Goal: Task Accomplishment & Management: Manage account settings

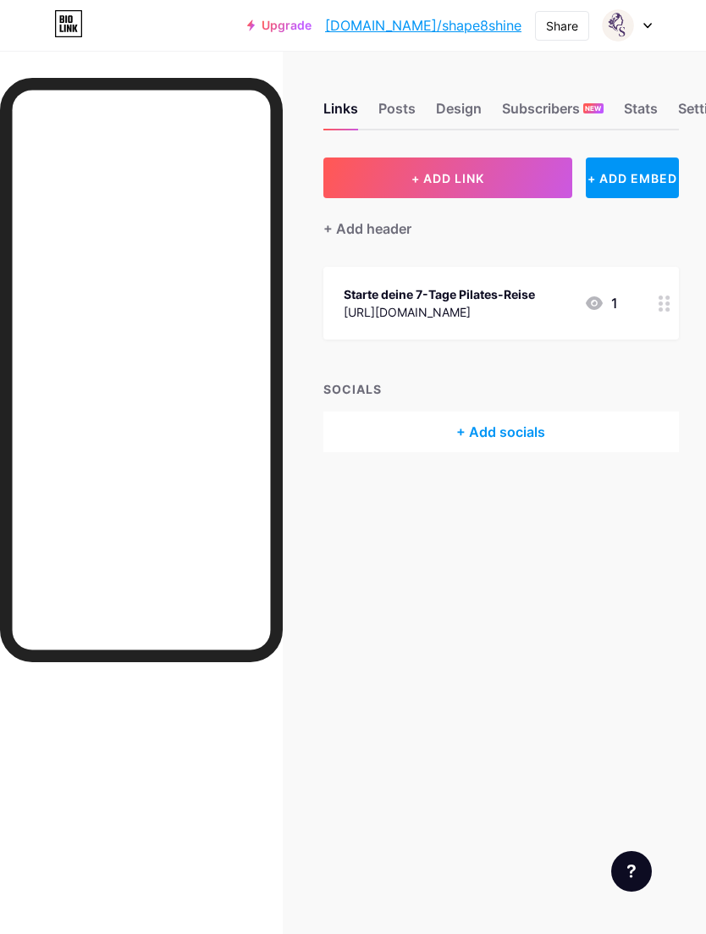
click at [627, 24] on img at bounding box center [618, 25] width 32 height 32
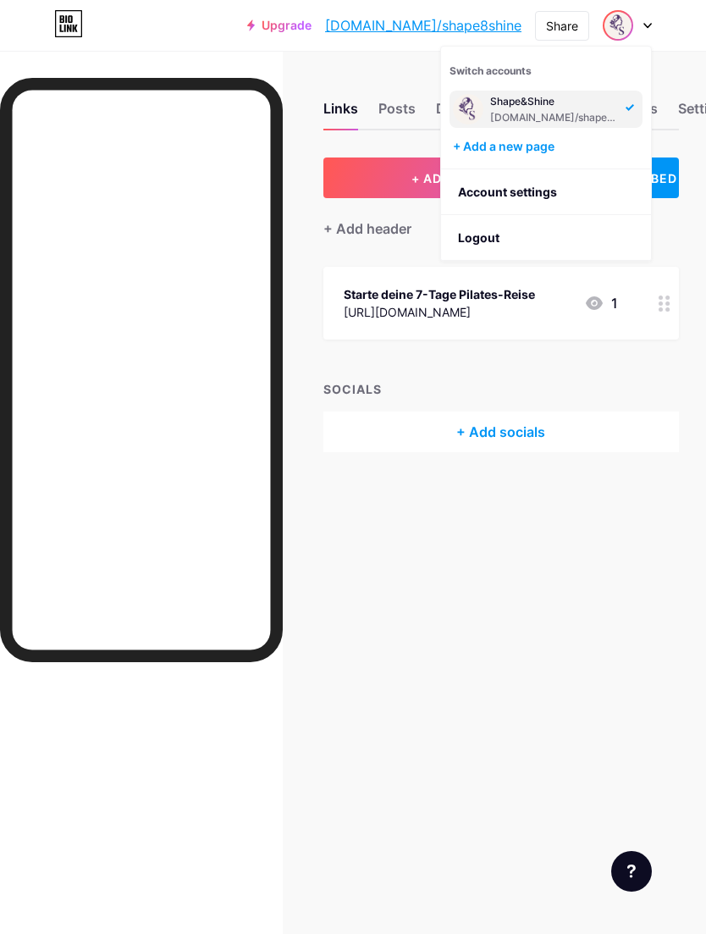
click at [599, 106] on div "Shape&Shine" at bounding box center [555, 102] width 130 height 14
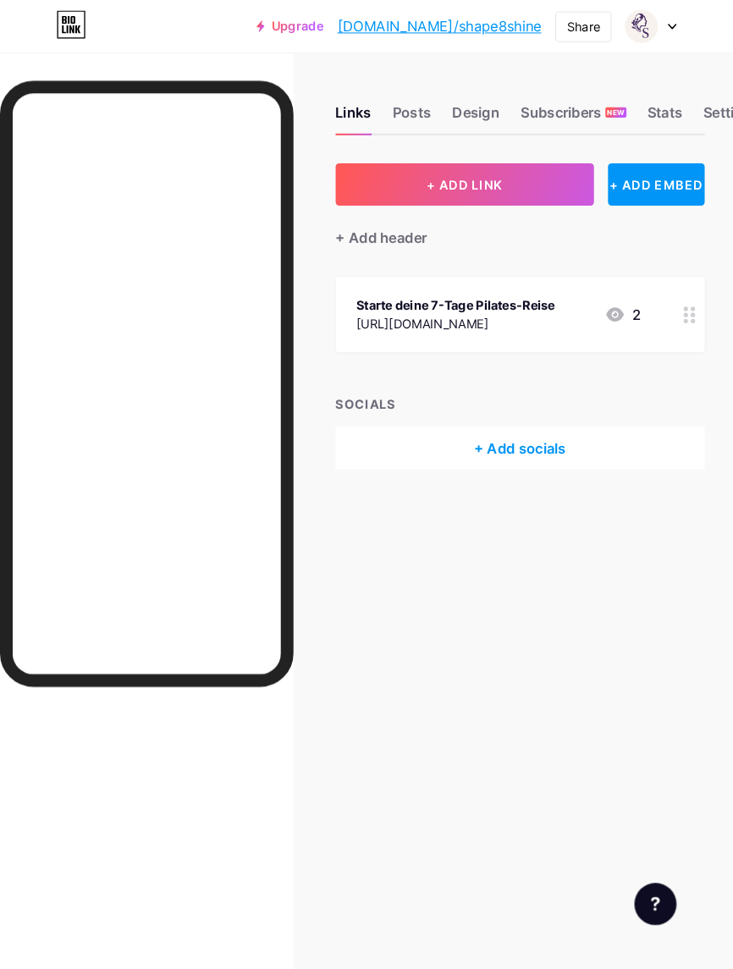
scroll to position [3, 0]
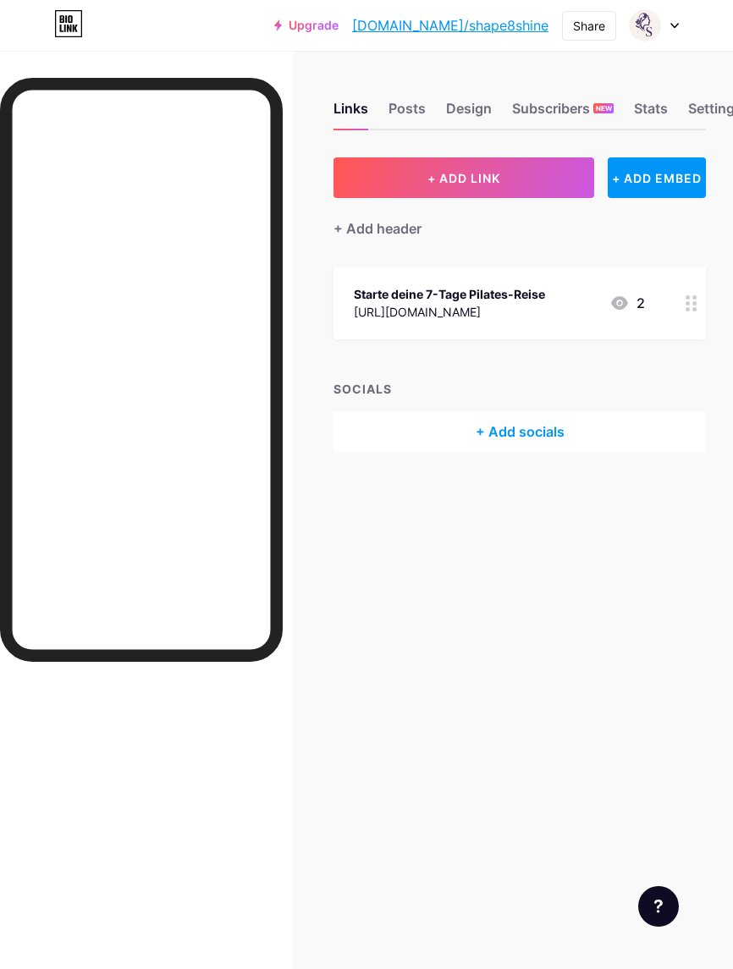
click at [653, 30] on img at bounding box center [645, 25] width 32 height 32
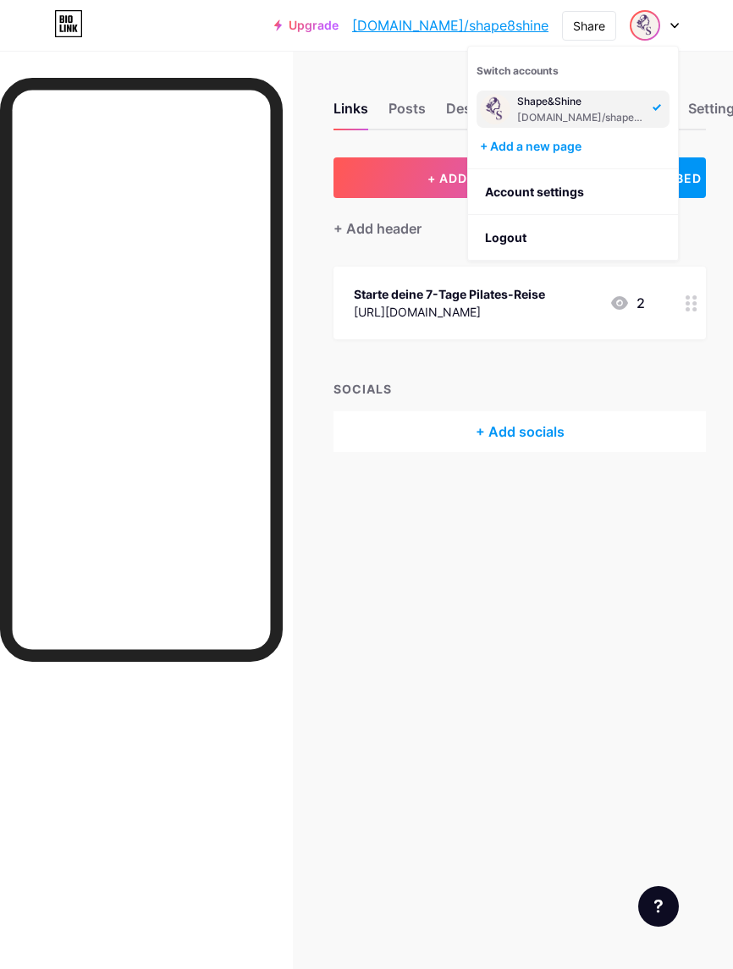
click at [559, 192] on link "Account settings" at bounding box center [573, 192] width 210 height 46
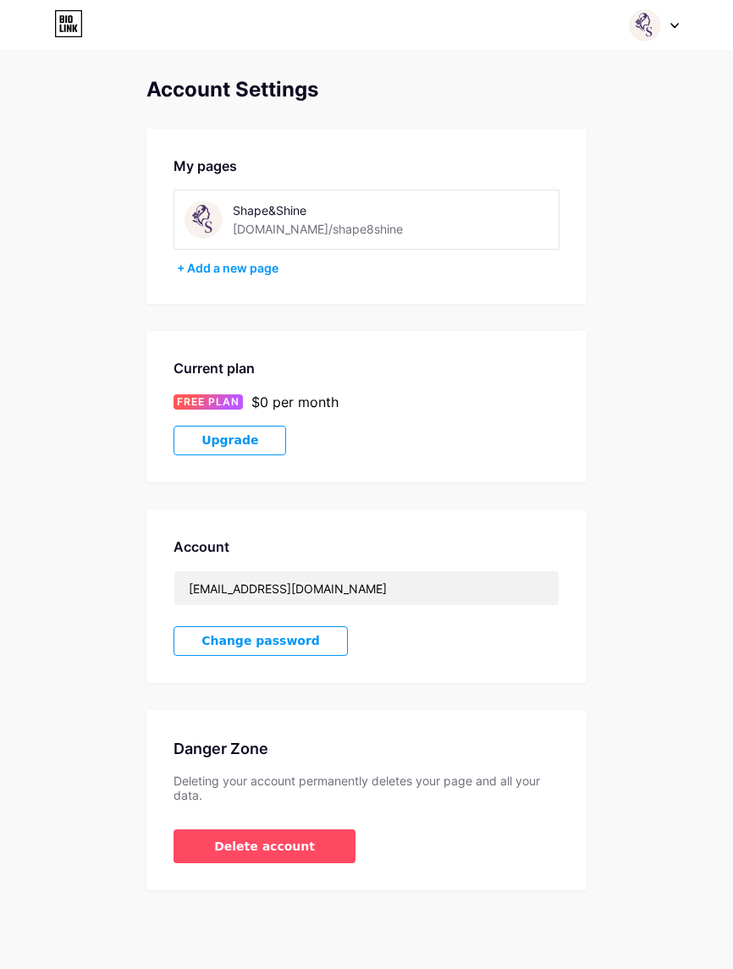
click at [200, 218] on img at bounding box center [204, 220] width 38 height 38
click at [212, 221] on img at bounding box center [204, 220] width 38 height 38
click at [643, 41] on img at bounding box center [645, 25] width 32 height 32
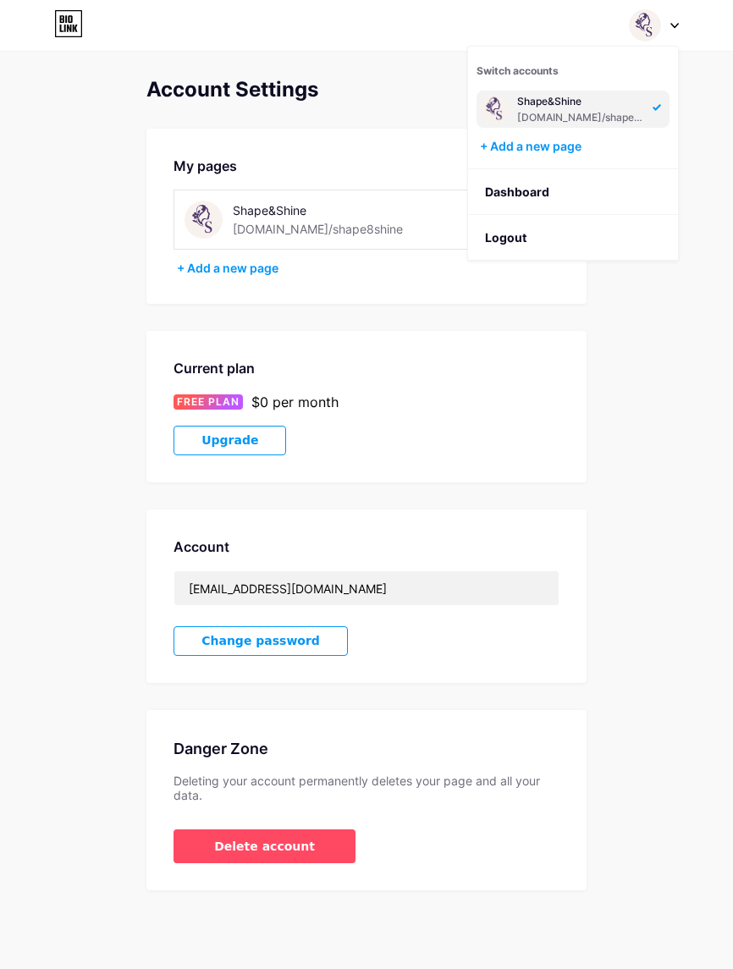
click at [702, 28] on div "Switch accounts Shape&Shine [DOMAIN_NAME]/shape8shine + Add a new page Dashboar…" at bounding box center [366, 25] width 733 height 30
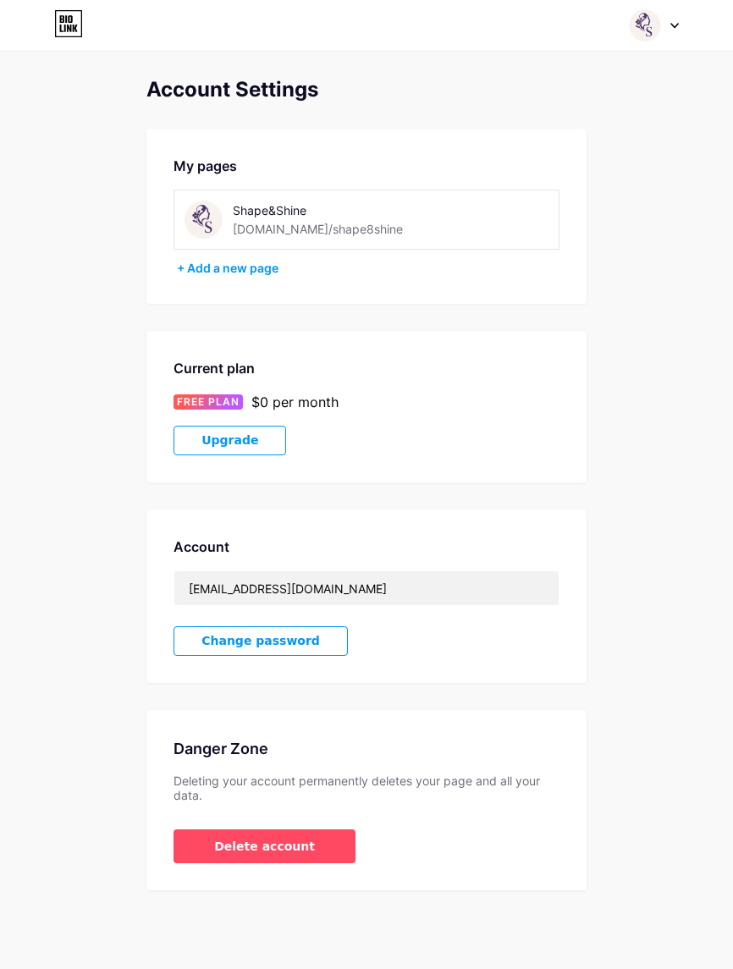
click at [672, 38] on div at bounding box center [654, 25] width 49 height 30
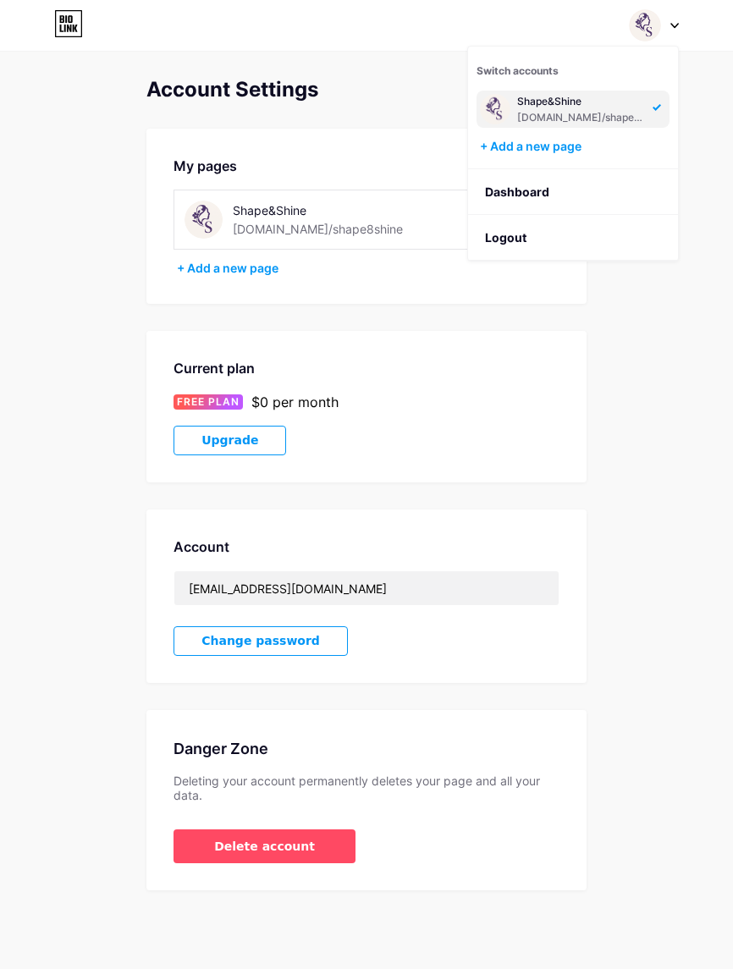
click at [570, 195] on link "Dashboard" at bounding box center [573, 192] width 210 height 46
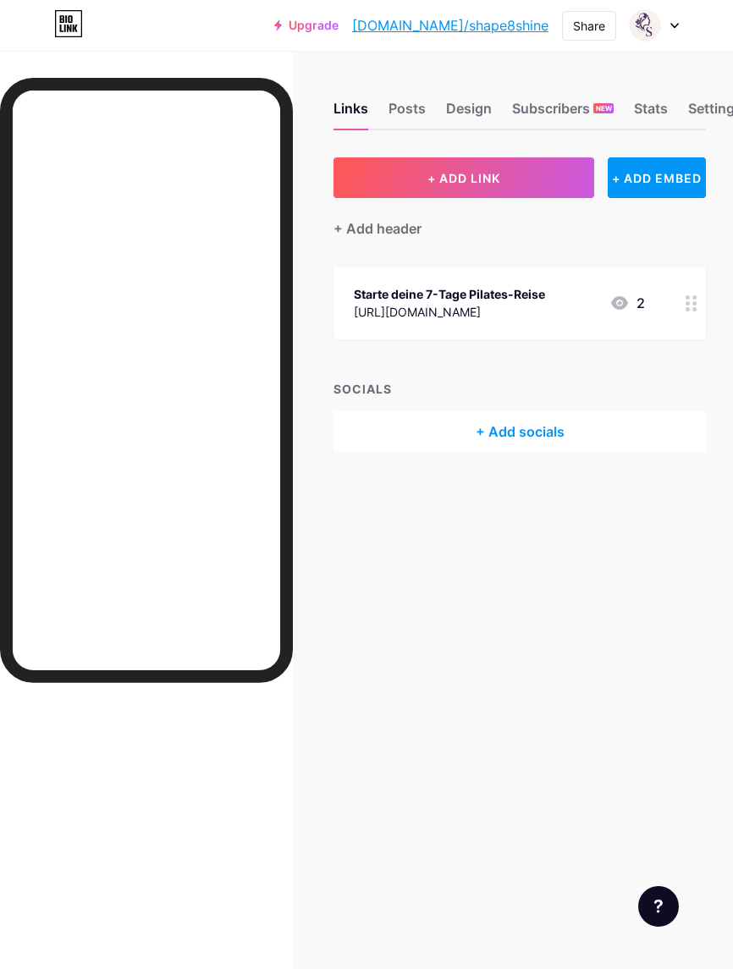
click at [402, 109] on div "Posts" at bounding box center [406, 113] width 37 height 30
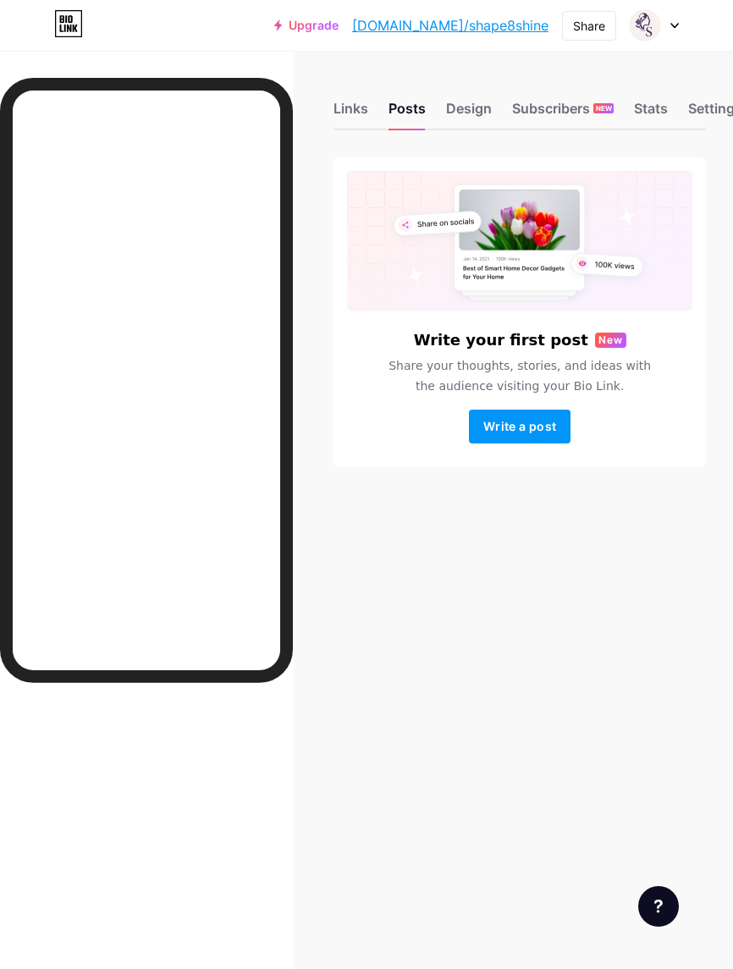
click at [471, 103] on div "Design" at bounding box center [469, 113] width 46 height 30
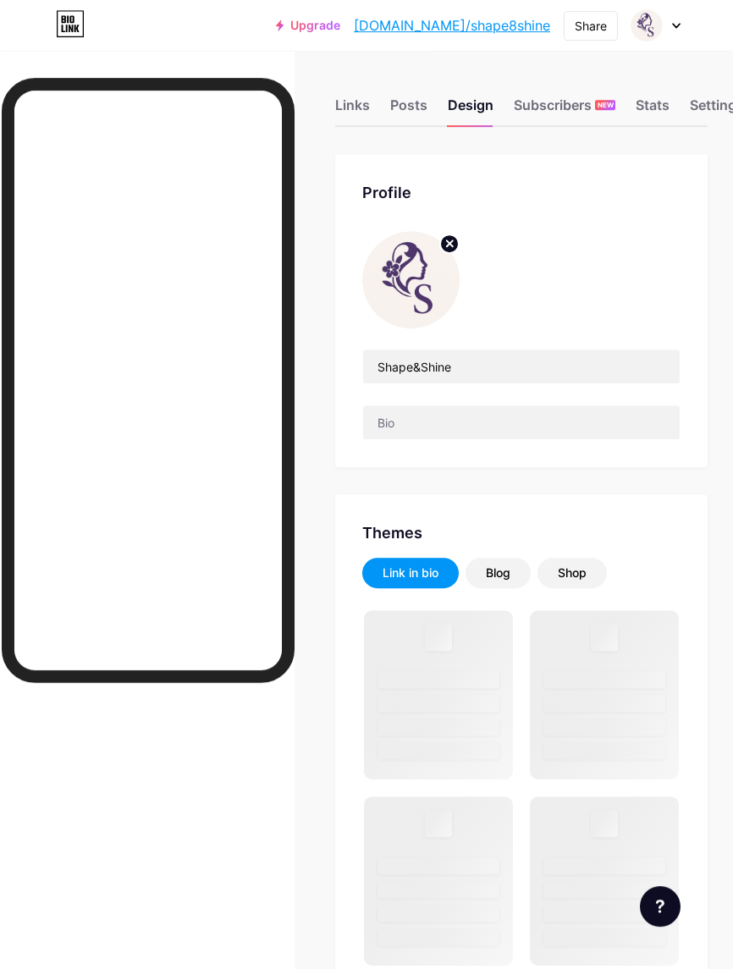
scroll to position [3, 0]
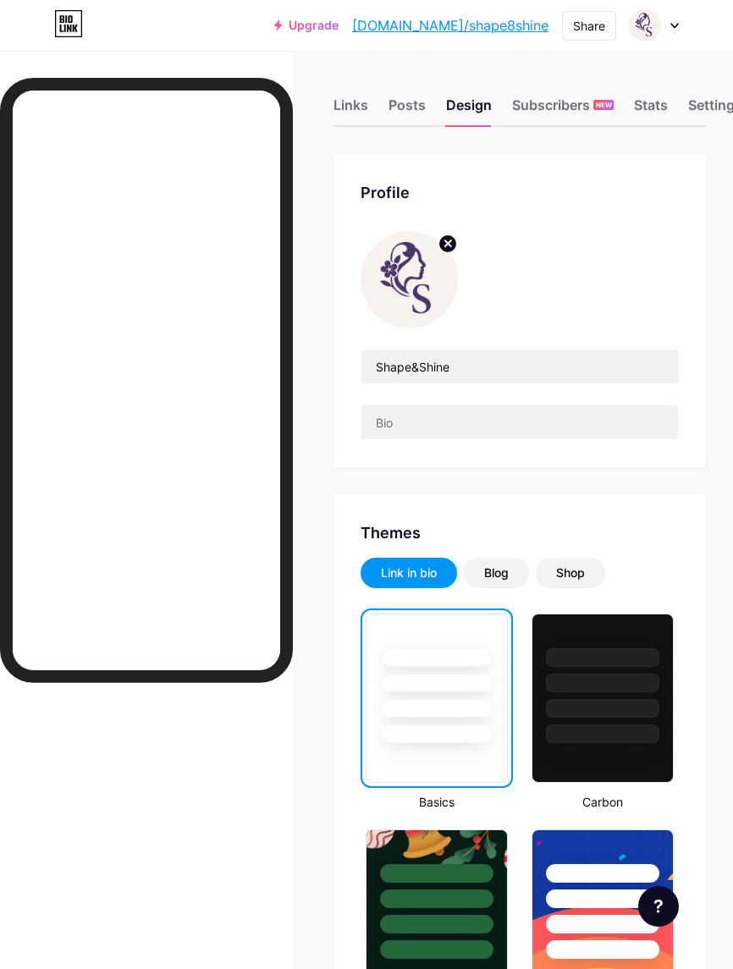
click at [452, 243] on circle at bounding box center [447, 243] width 19 height 19
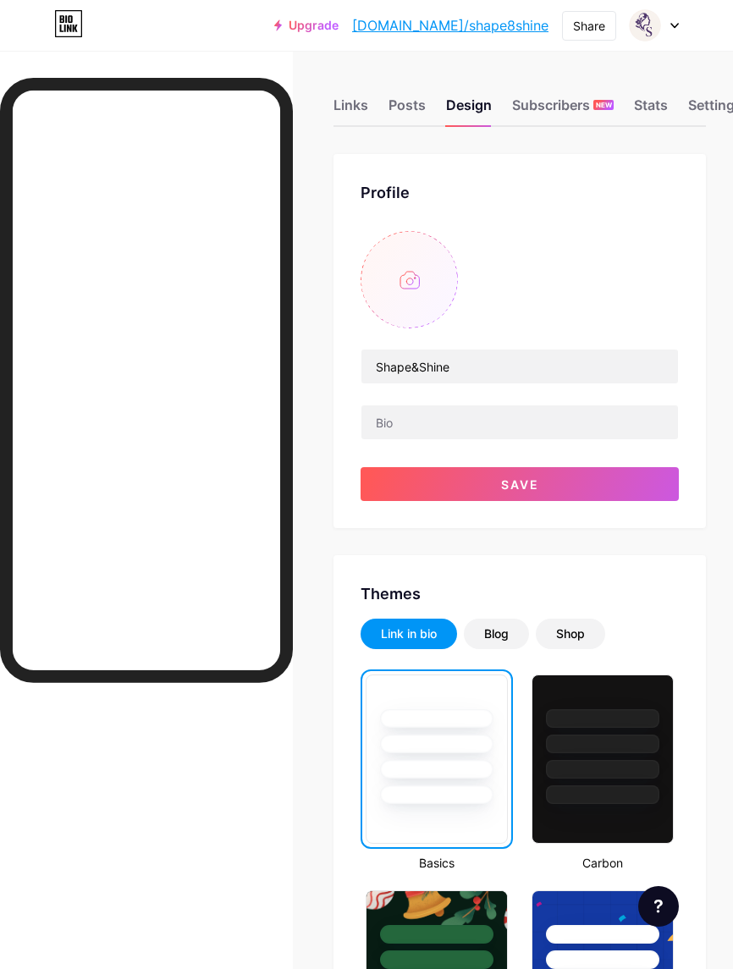
click at [436, 285] on input "file" at bounding box center [409, 279] width 97 height 97
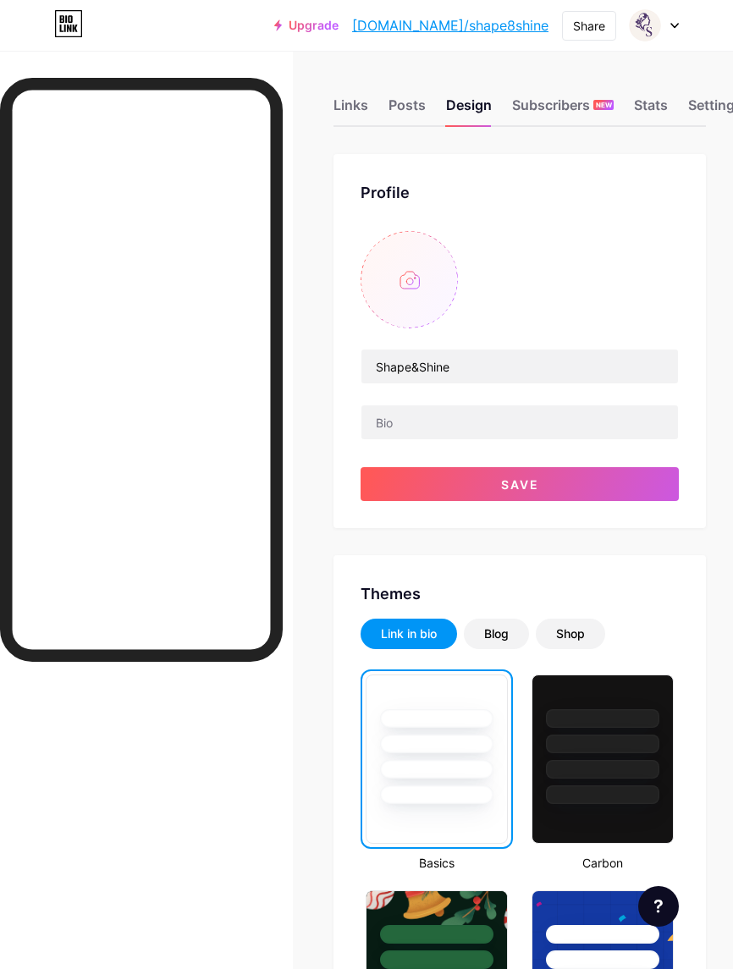
scroll to position [30, 0]
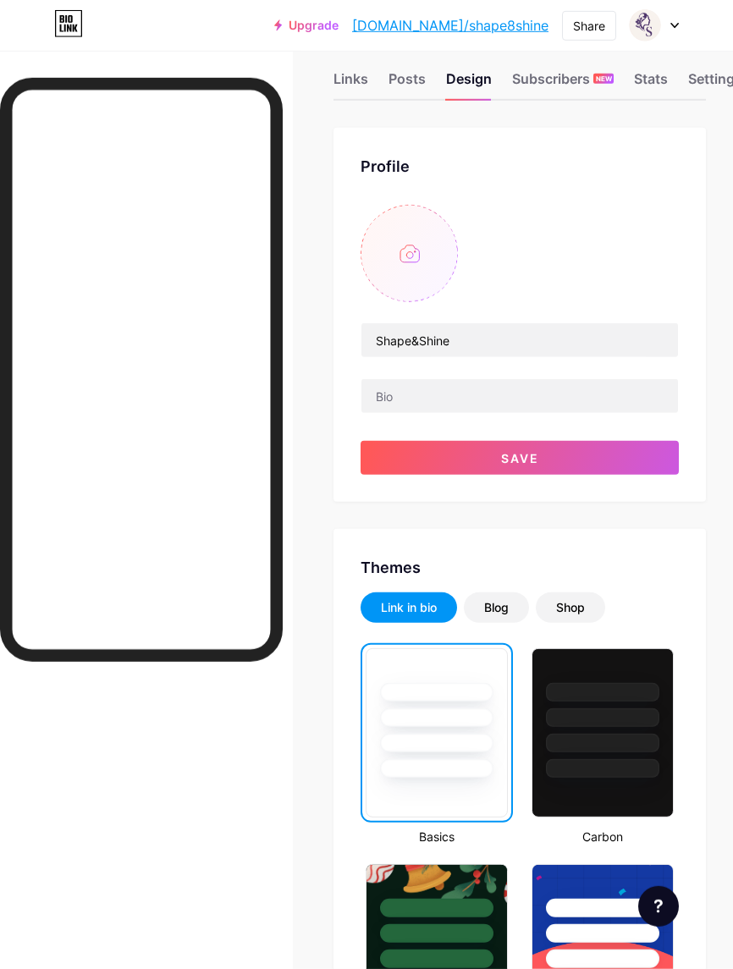
click at [428, 283] on input "file" at bounding box center [409, 253] width 97 height 97
type input "C:\fakepath\'.png"
click at [593, 470] on button "Save" at bounding box center [520, 458] width 318 height 34
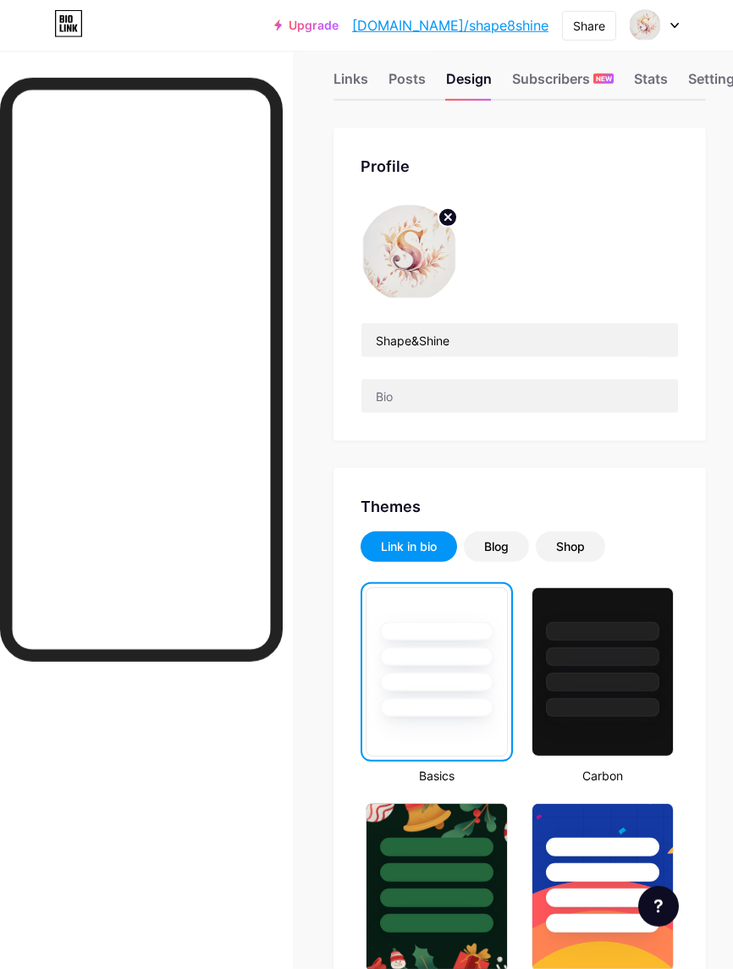
click at [425, 270] on img at bounding box center [409, 253] width 97 height 97
click at [452, 216] on circle at bounding box center [447, 217] width 19 height 19
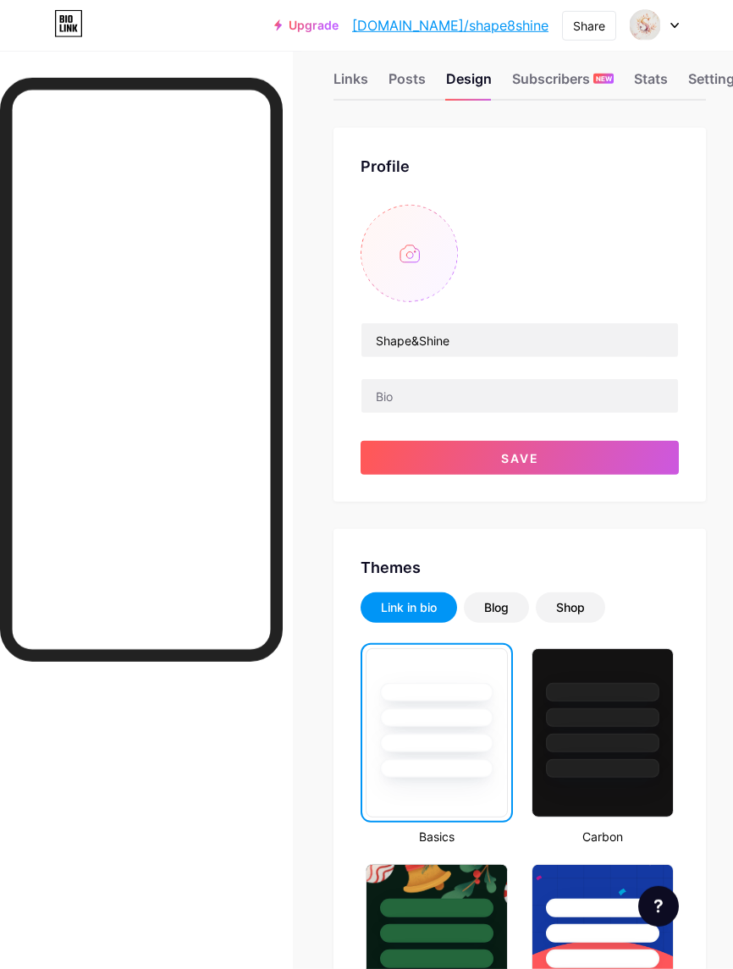
click at [431, 272] on input "file" at bounding box center [409, 253] width 97 height 97
type input "C:\fakepath\'.png"
click at [550, 460] on button "Save" at bounding box center [520, 458] width 318 height 34
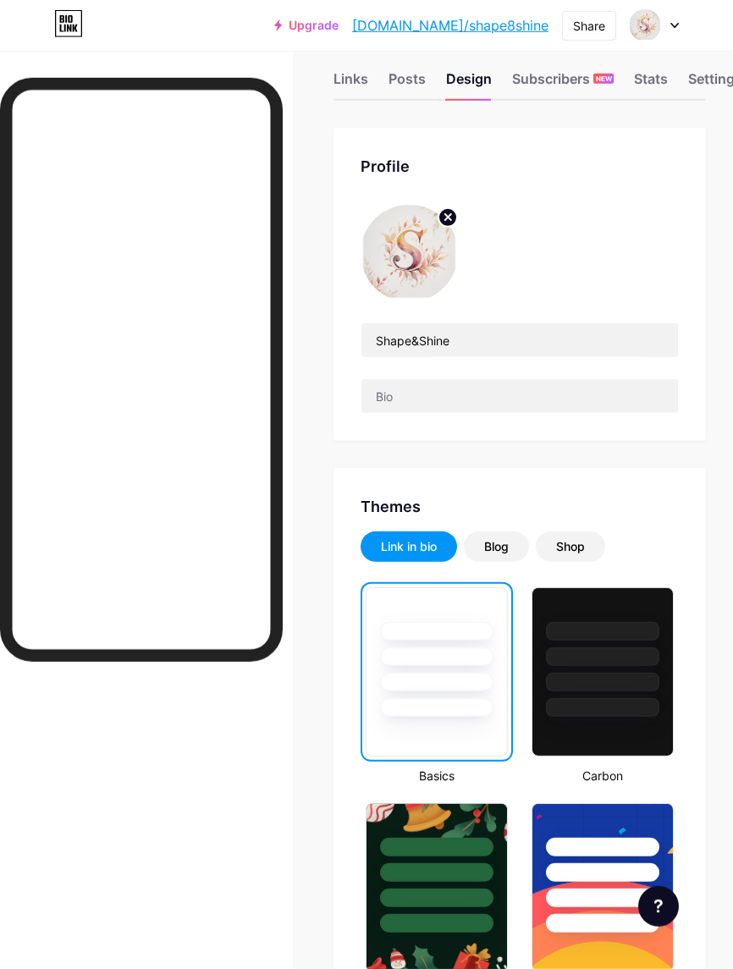
click at [366, 62] on div "Links Posts Design Subscribers NEW Stats Settings" at bounding box center [519, 70] width 372 height 59
click at [368, 85] on div "Links" at bounding box center [350, 84] width 35 height 30
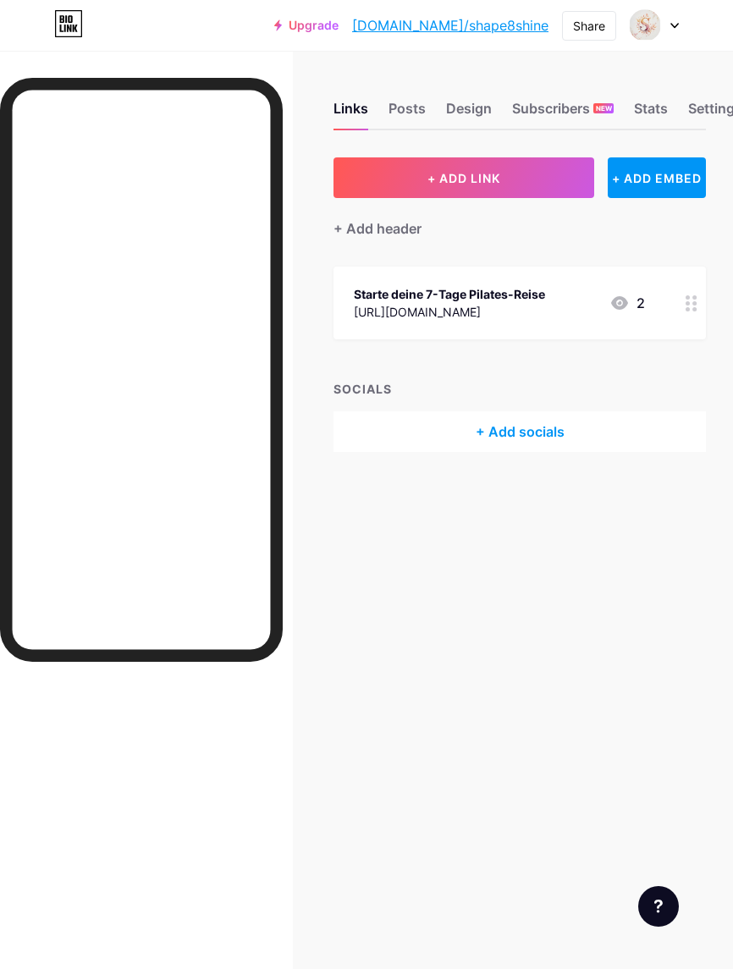
click at [548, 190] on button "+ ADD LINK" at bounding box center [463, 177] width 261 height 41
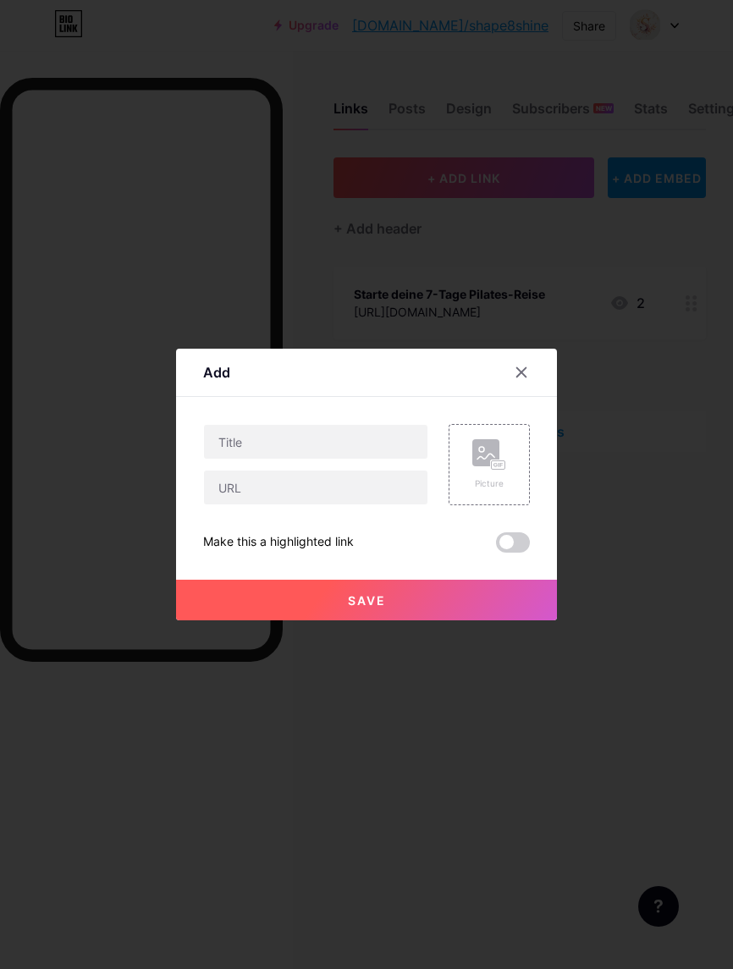
click at [358, 553] on div "Picture Make this a highlighted link Save" at bounding box center [366, 488] width 327 height 129
click at [351, 553] on div "Make this a highlighted link" at bounding box center [278, 542] width 151 height 20
click at [363, 504] on input "text" at bounding box center [315, 488] width 223 height 34
click at [343, 504] on input "text" at bounding box center [315, 488] width 223 height 34
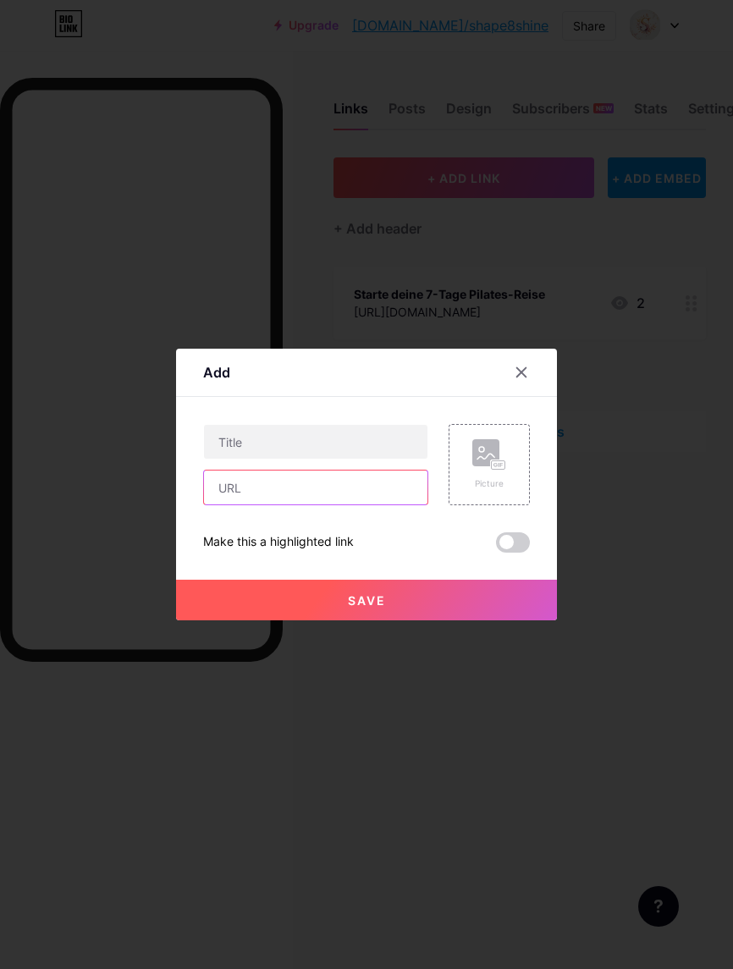
paste input "[URL][DOMAIN_NAME]"
type input "[URL][DOMAIN_NAME]"
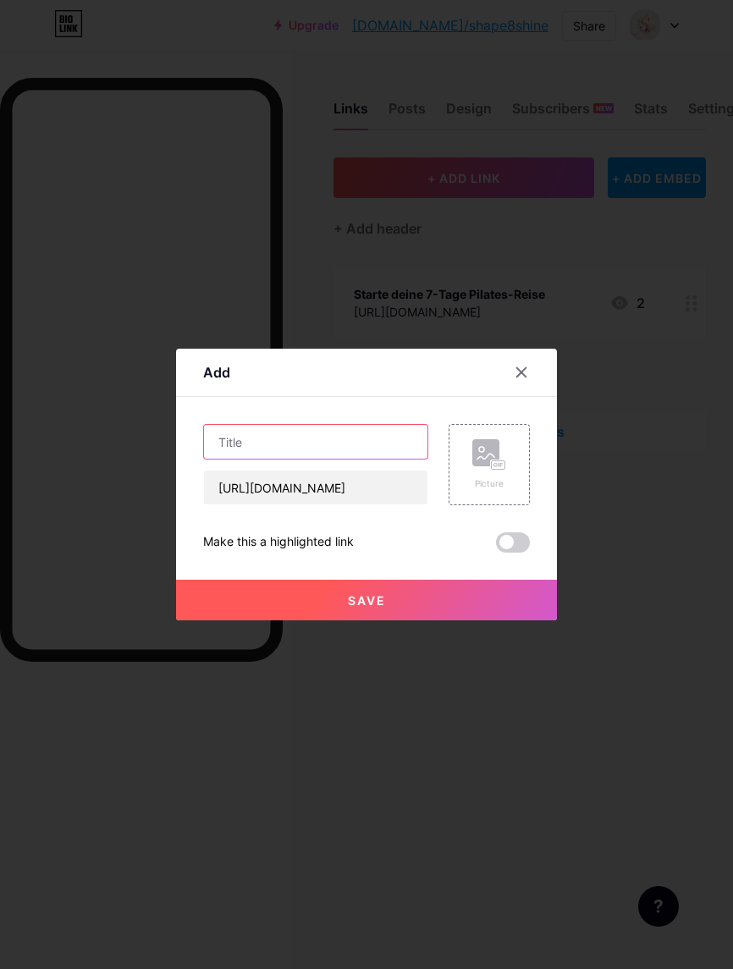
click at [388, 459] on input "text" at bounding box center [315, 442] width 223 height 34
click at [361, 459] on input "LANCÔME" at bounding box center [315, 442] width 223 height 34
click at [372, 459] on input "LANCÔME" at bounding box center [315, 442] width 223 height 34
paste input "LASH IDÔLE FLUTTER EXTENSION"
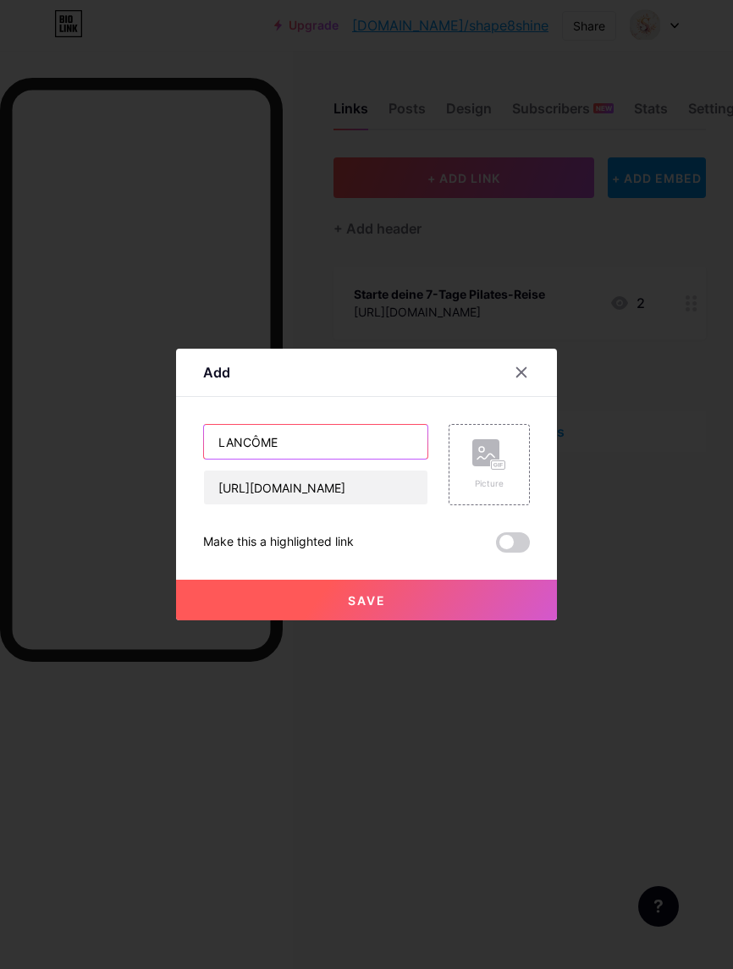
type input "LANCÔME LASH IDÔLE FLUTTER EXTENSION"
click at [493, 470] on rect at bounding box center [499, 465] width 14 height 8
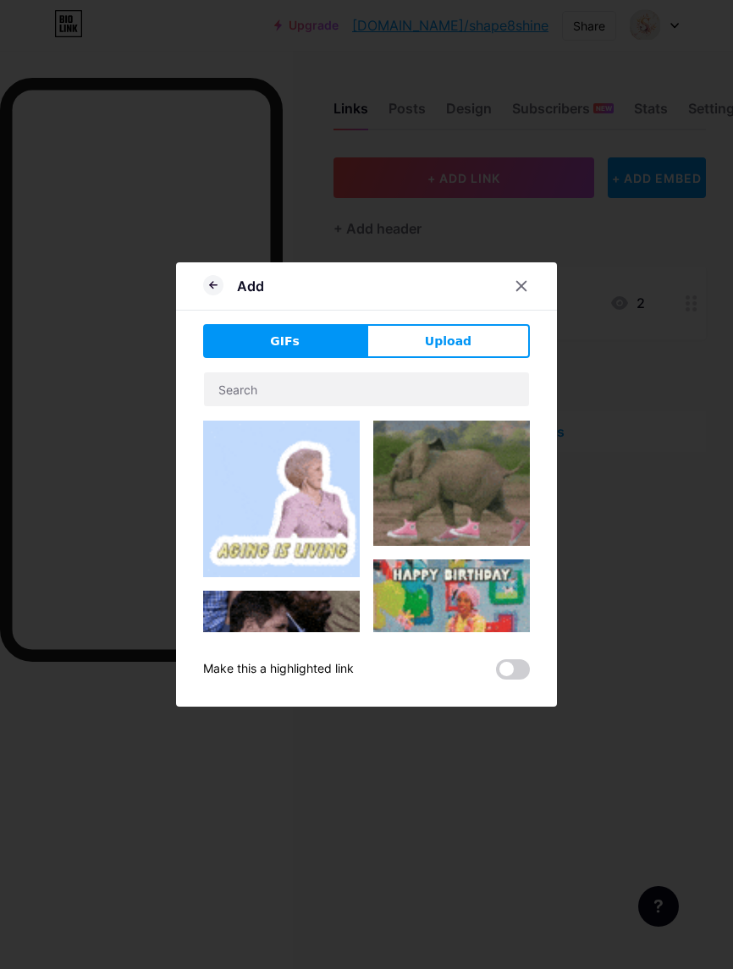
click at [489, 358] on button "Upload" at bounding box center [447, 341] width 163 height 34
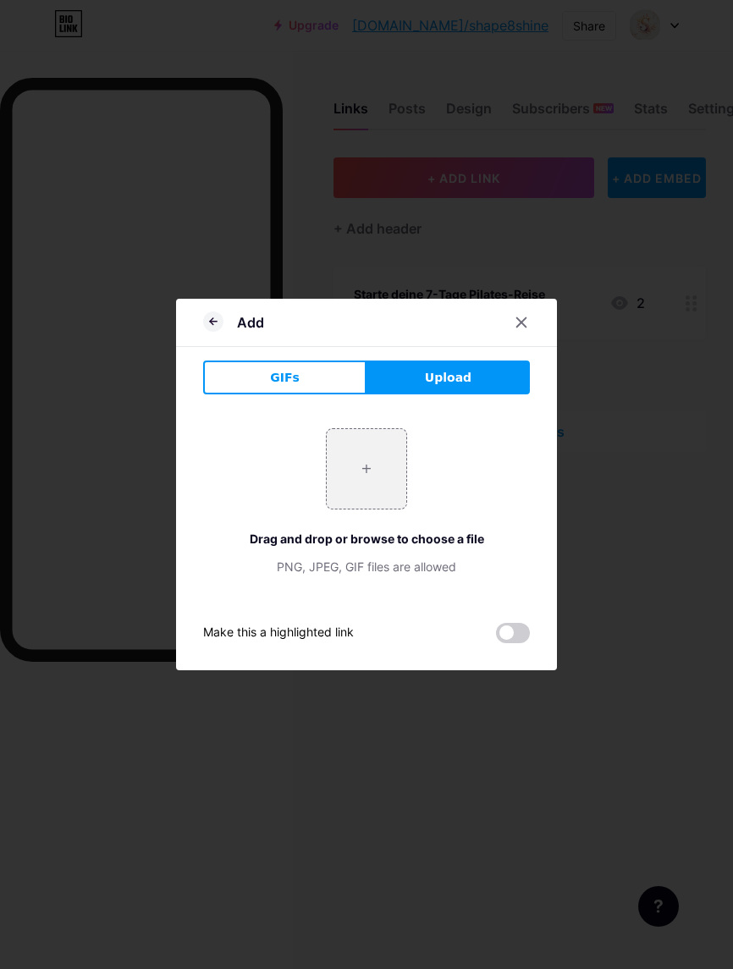
click at [388, 509] on input "file" at bounding box center [367, 469] width 80 height 80
type input "C:\fakepath\IMG_0851.jpeg"
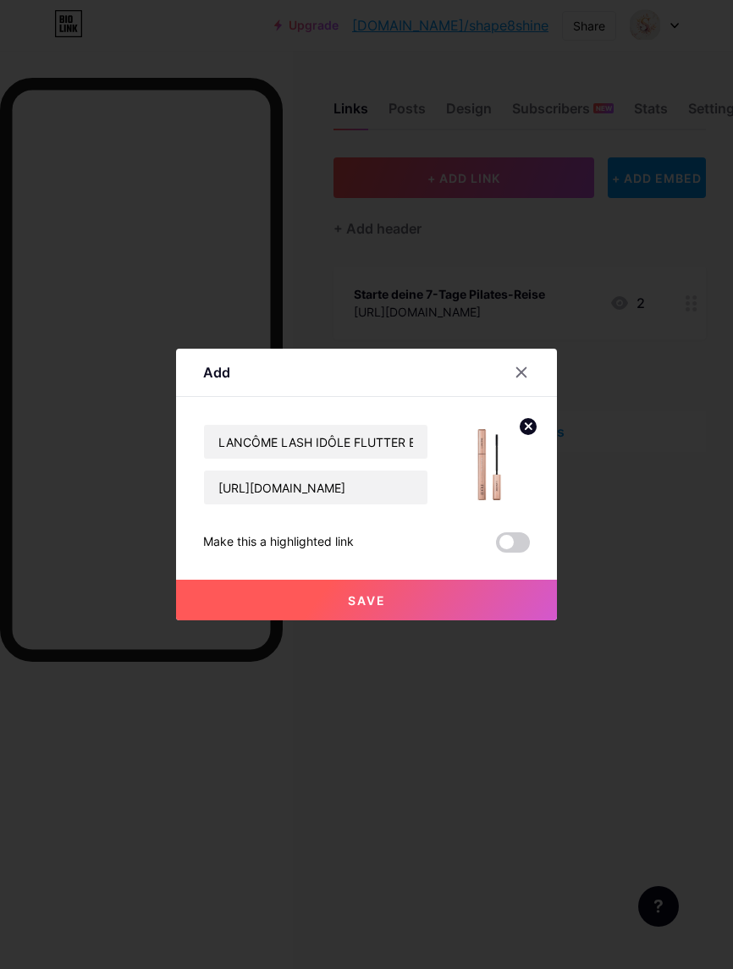
click at [418, 620] on button "Save" at bounding box center [366, 600] width 381 height 41
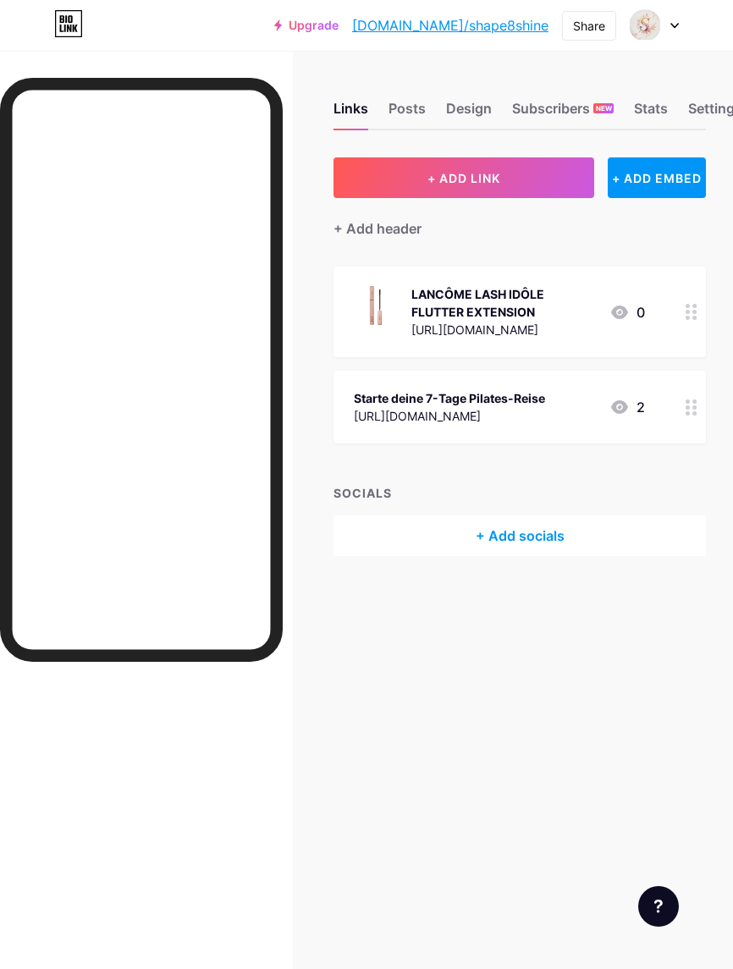
click at [545, 389] on div "Starte deine 7-Tage Pilates-Reise" at bounding box center [449, 398] width 191 height 18
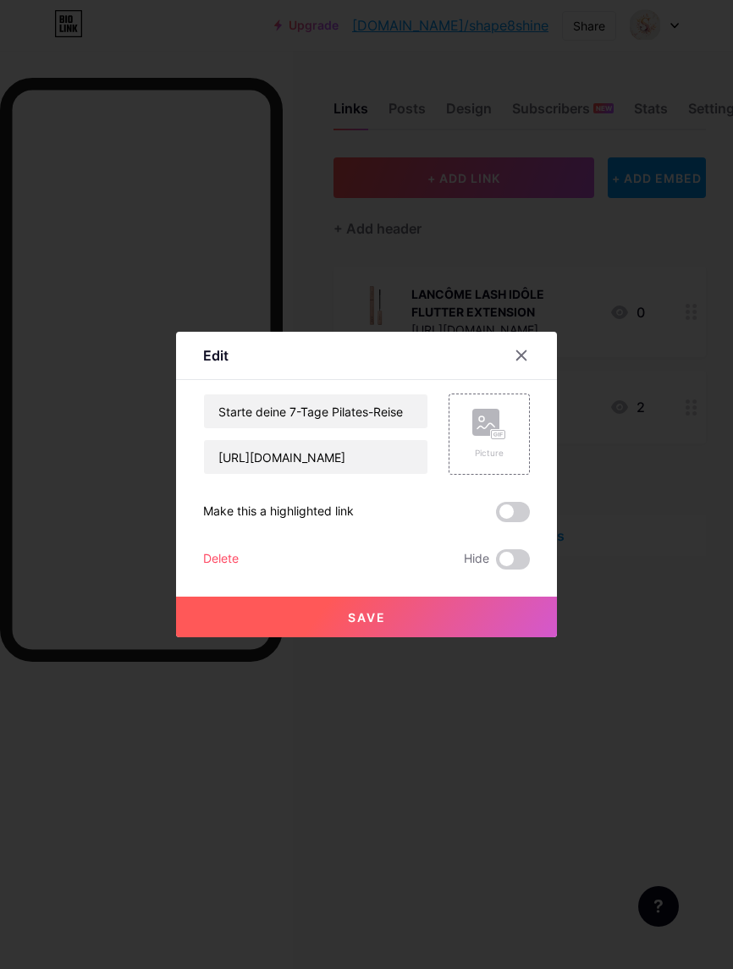
click at [506, 464] on div "Picture" at bounding box center [489, 434] width 81 height 81
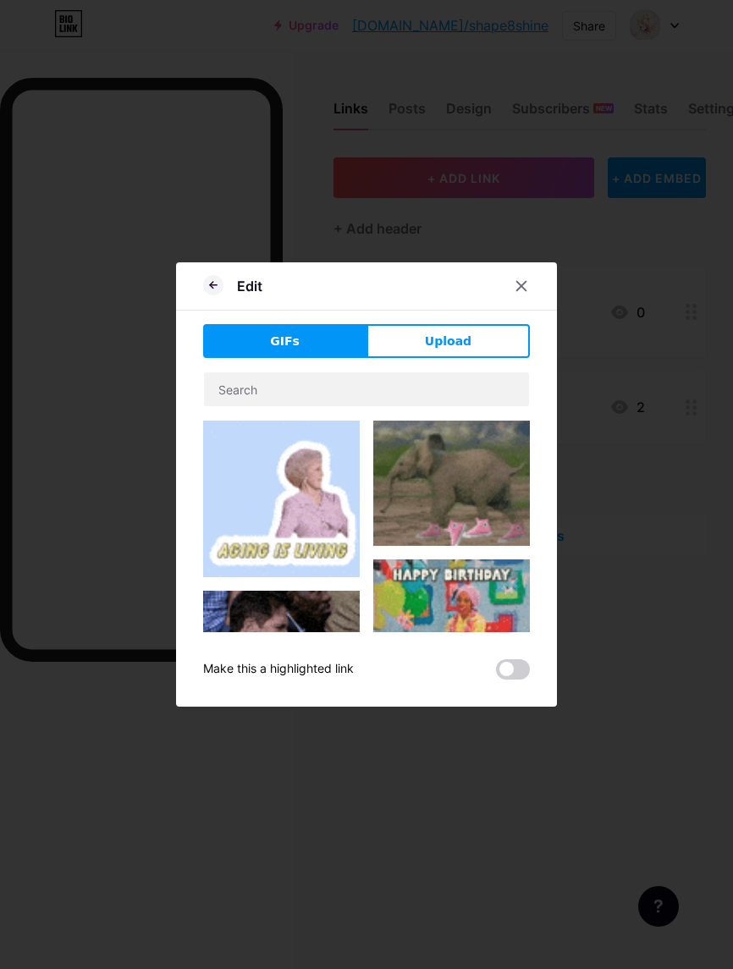
click at [489, 358] on button "Upload" at bounding box center [447, 341] width 163 height 34
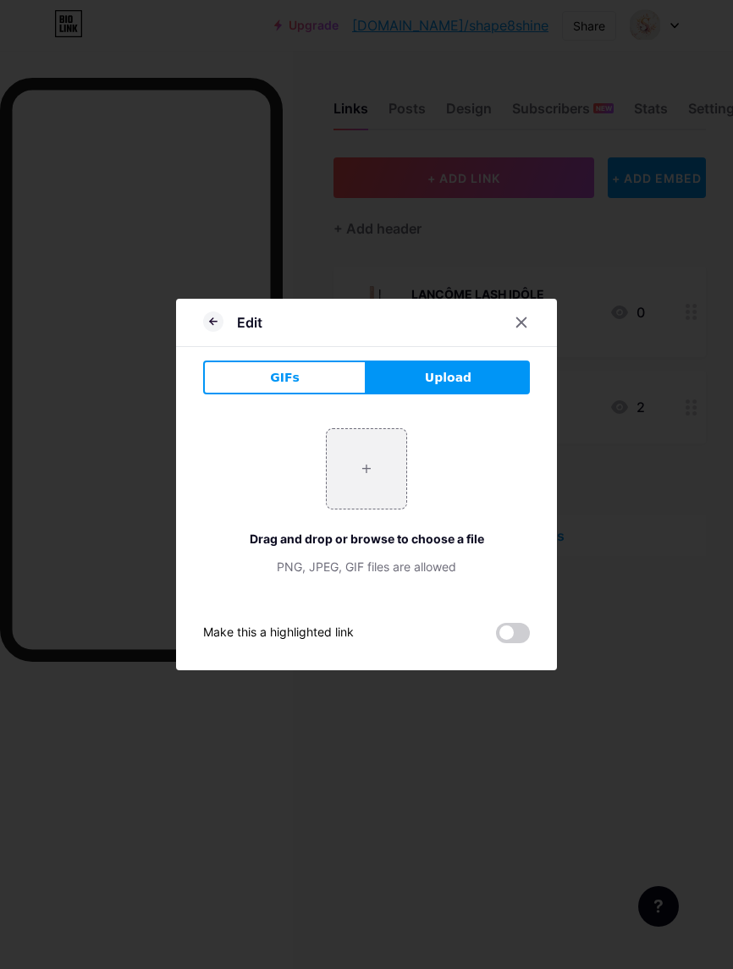
click at [380, 509] on input "file" at bounding box center [367, 469] width 80 height 80
type input "C:\fakepath\a-serene-lifestyle-advertisement-featuri_y5NoM4POTKGOUtEQ5NFDng_37t…"
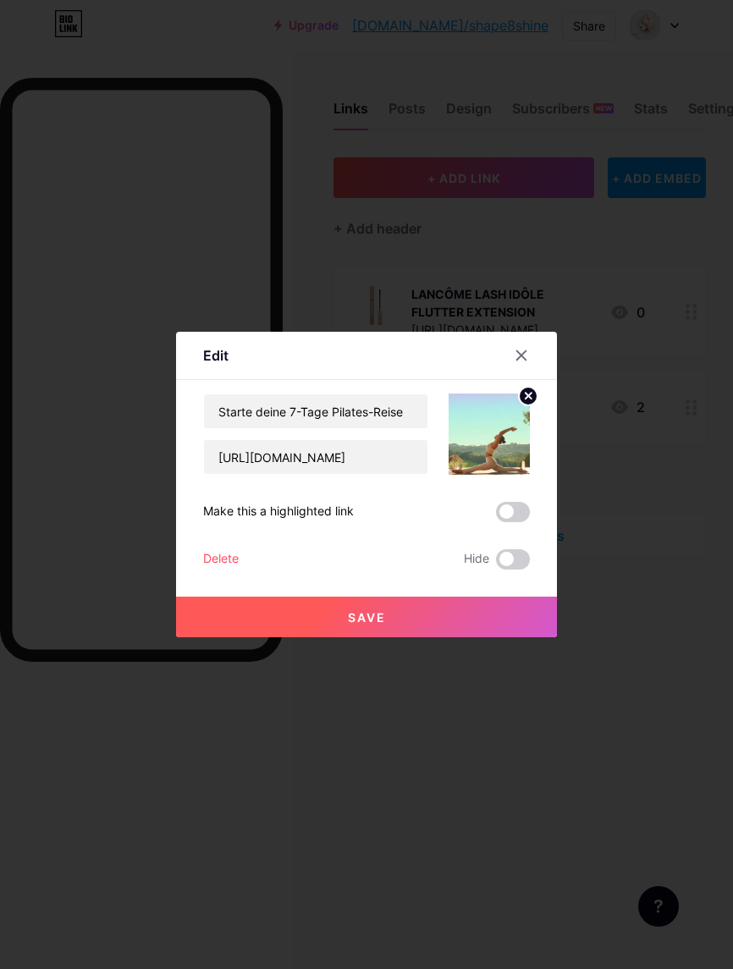
click at [451, 637] on button "Save" at bounding box center [366, 617] width 381 height 41
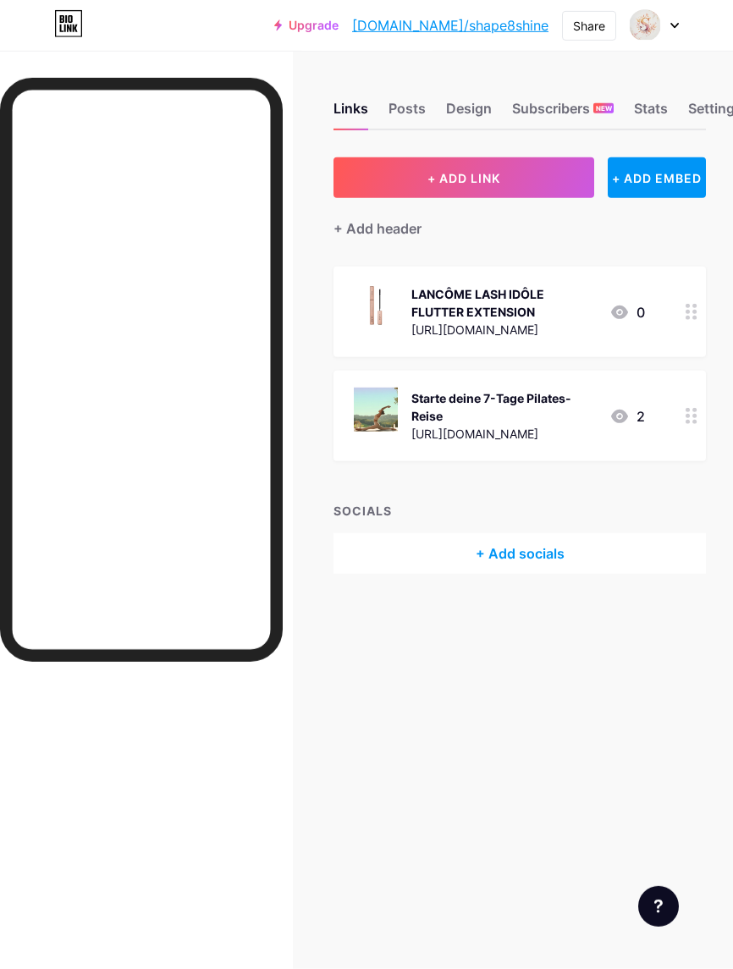
scroll to position [54, 0]
